Goal: Navigation & Orientation: Find specific page/section

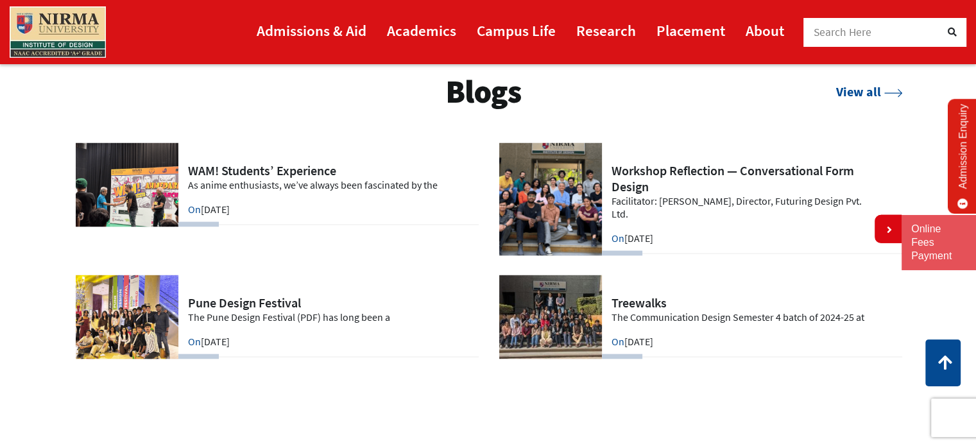
scroll to position [2643, 0]
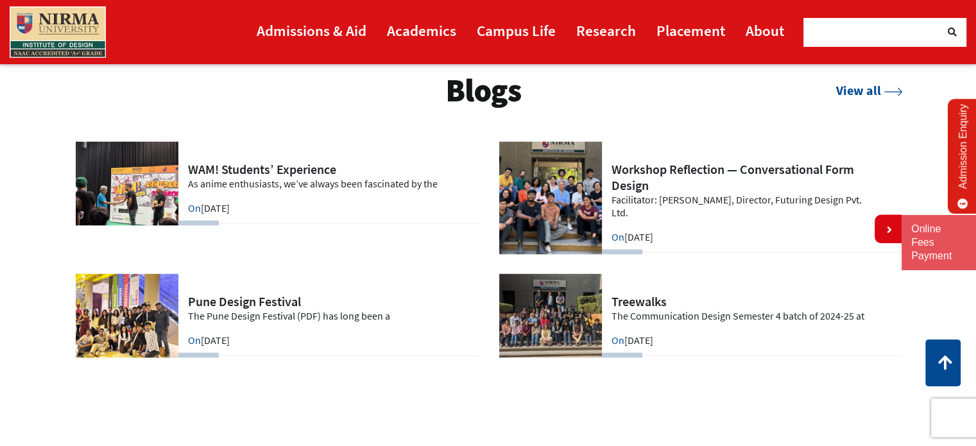
click at [617, 297] on link at bounding box center [700, 316] width 404 height 84
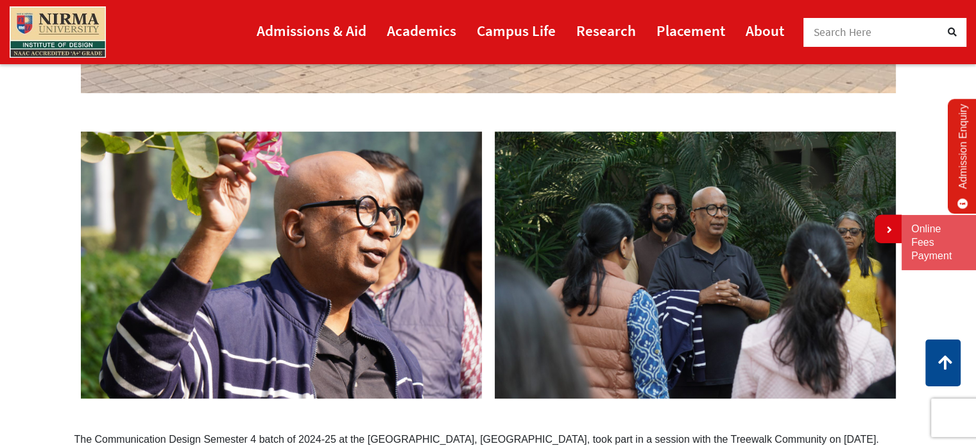
scroll to position [595, 0]
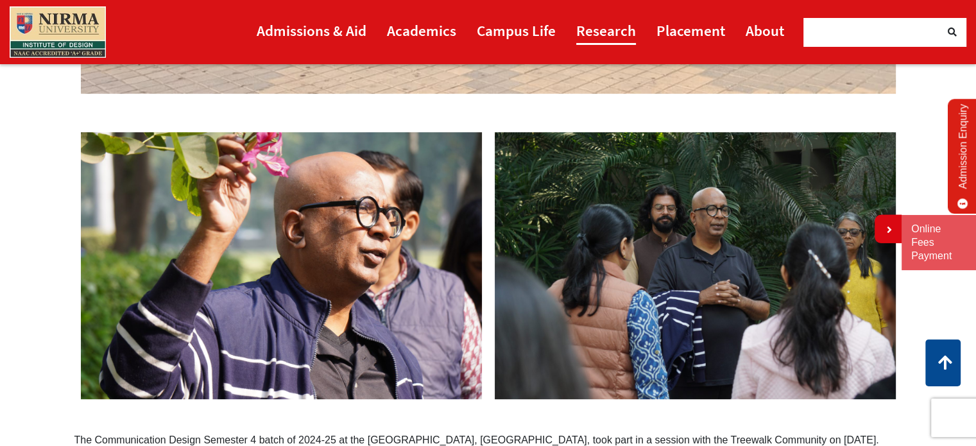
click at [612, 33] on link "Research" at bounding box center [606, 30] width 60 height 29
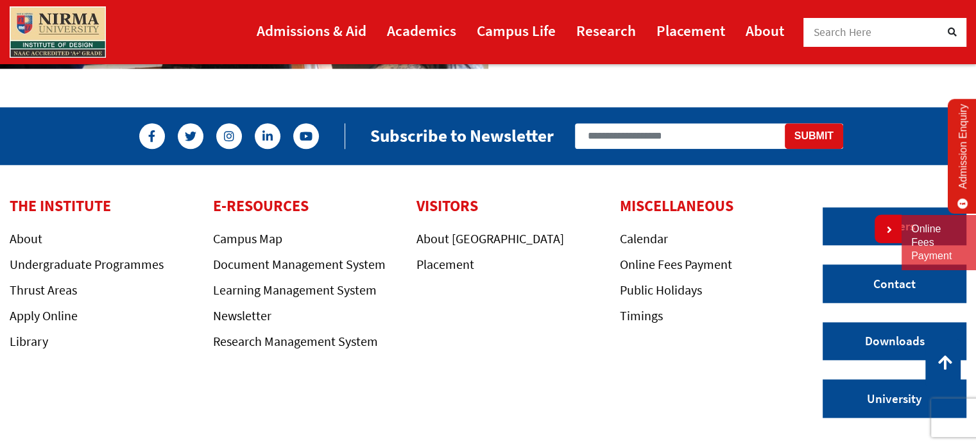
scroll to position [1309, 0]
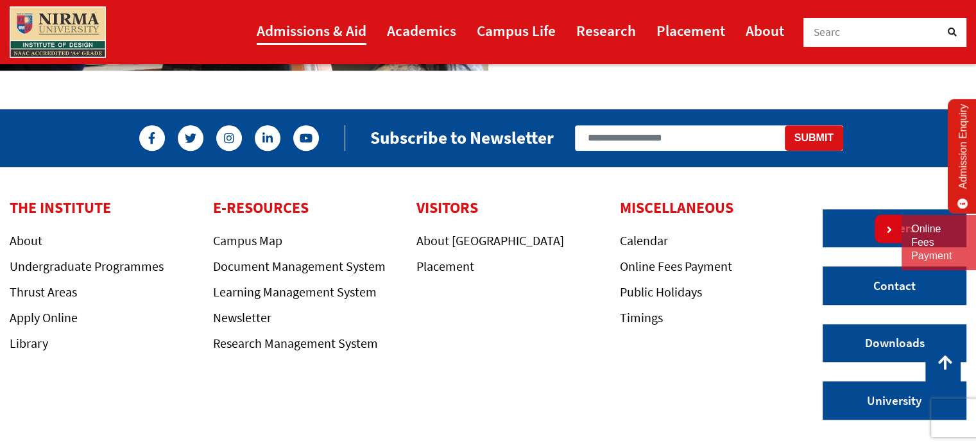
click at [341, 24] on link "Admissions & Aid" at bounding box center [312, 30] width 110 height 29
